Goal: Transaction & Acquisition: Book appointment/travel/reservation

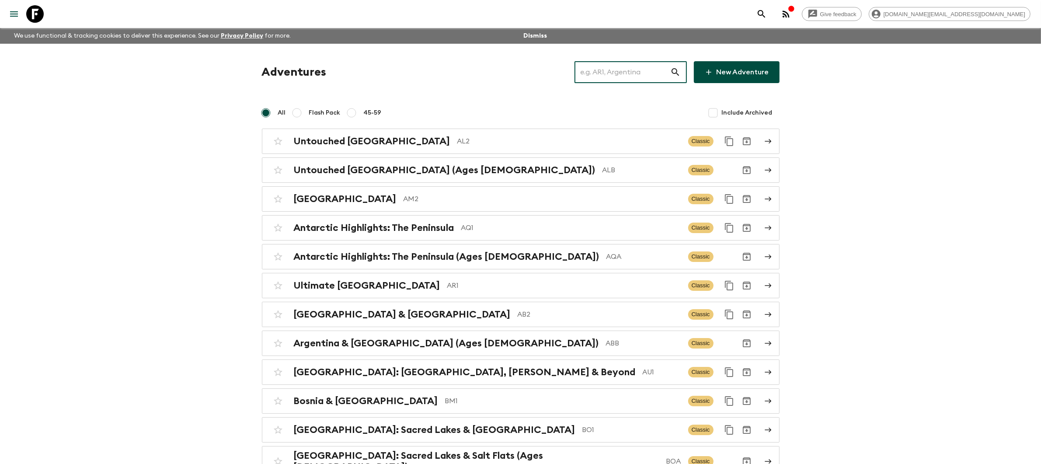
click at [605, 76] on input "text" at bounding box center [622, 72] width 96 height 24
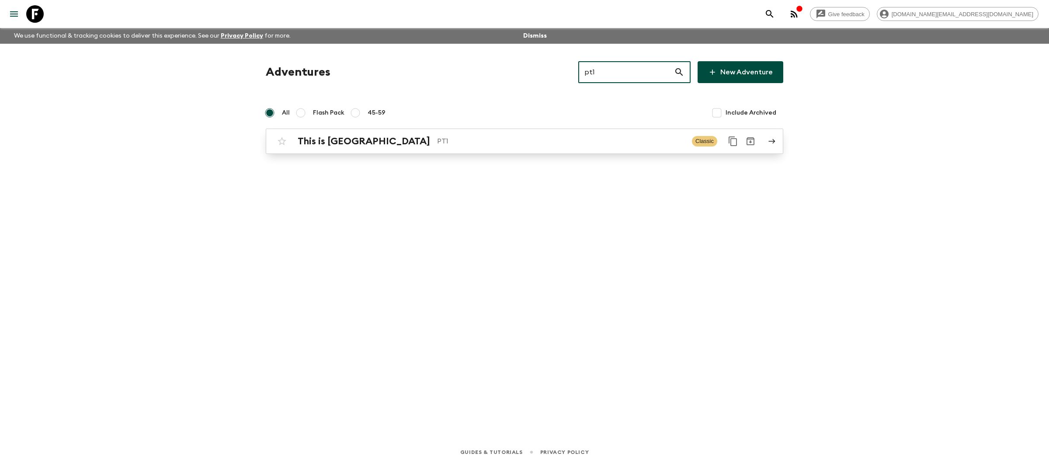
type input "pt1"
click at [578, 139] on p "PT1" at bounding box center [561, 141] width 248 height 10
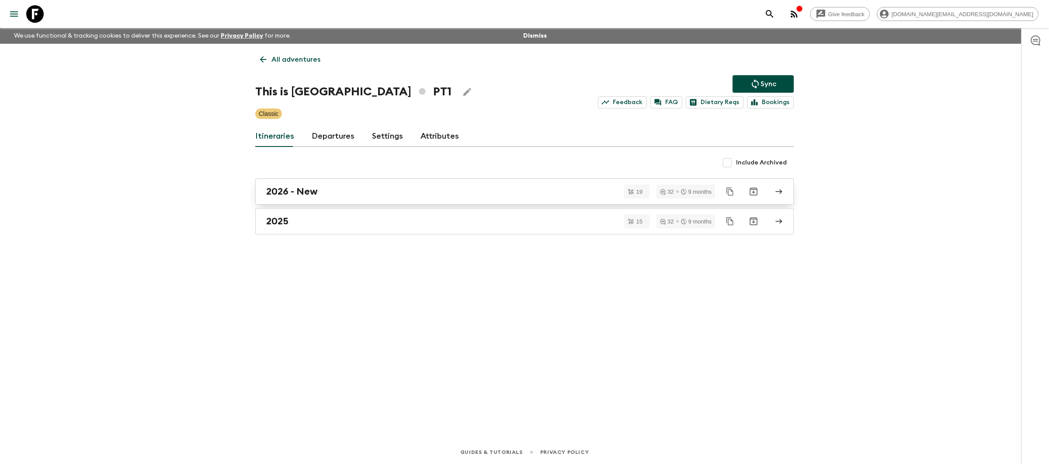
click at [439, 191] on div "2026 - New" at bounding box center [516, 191] width 500 height 11
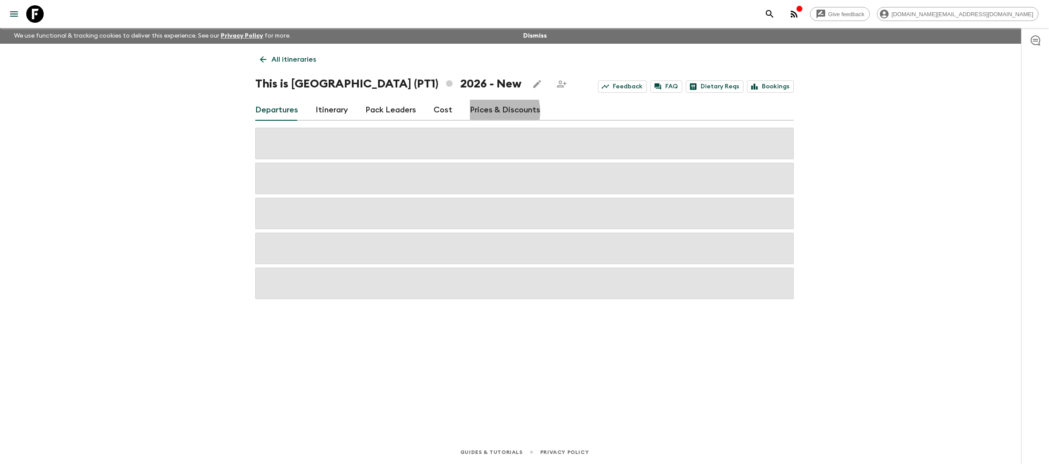
click at [488, 111] on link "Prices & Discounts" at bounding box center [505, 110] width 70 height 21
